Goal: Task Accomplishment & Management: Use online tool/utility

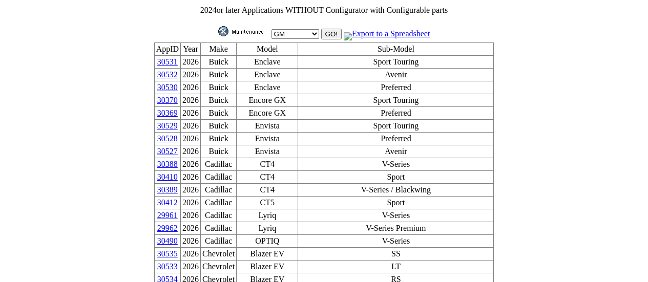
scroll to position [1717, 0]
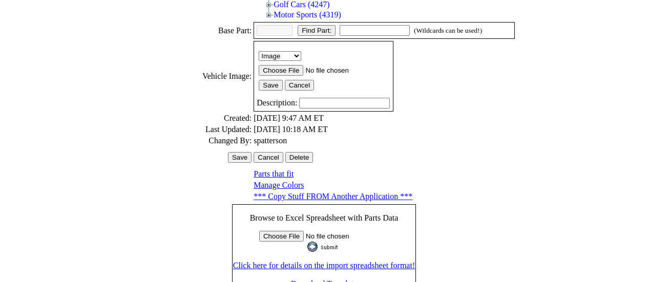
scroll to position [355, 0]
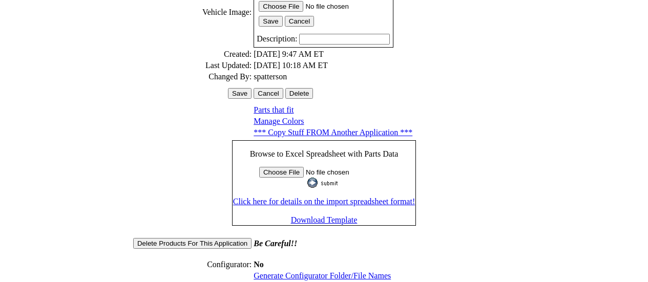
click at [325, 271] on link "Generate Configurator Folder/File Names" at bounding box center [321, 275] width 137 height 9
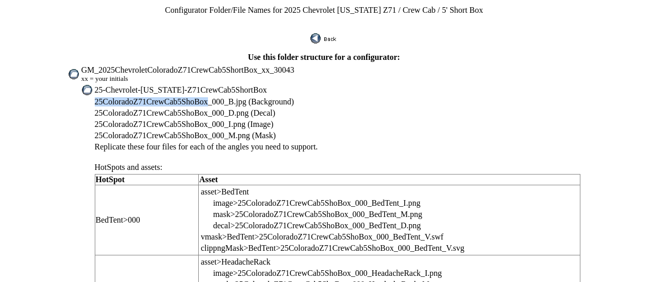
drag, startPoint x: 121, startPoint y: 95, endPoint x: 221, endPoint y: 98, distance: 99.9
click at [221, 98] on td "25ColoradoZ71CrewCab5ShoBox_000_B.jpg (Background)" at bounding box center [337, 102] width 486 height 10
copy span "25ColoradoZ71CrewCab5ShoBox"
